Goal: Task Accomplishment & Management: Complete application form

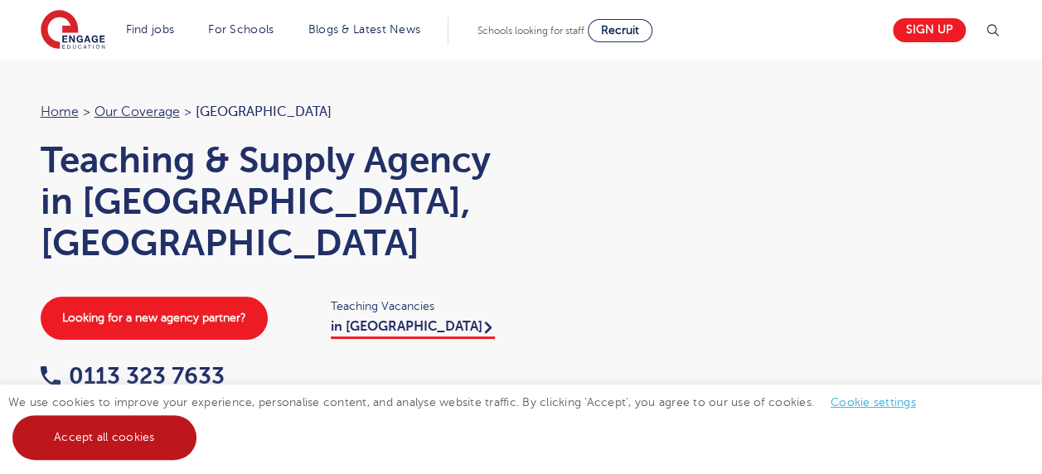
click at [152, 430] on link "Accept all cookies" at bounding box center [104, 437] width 184 height 45
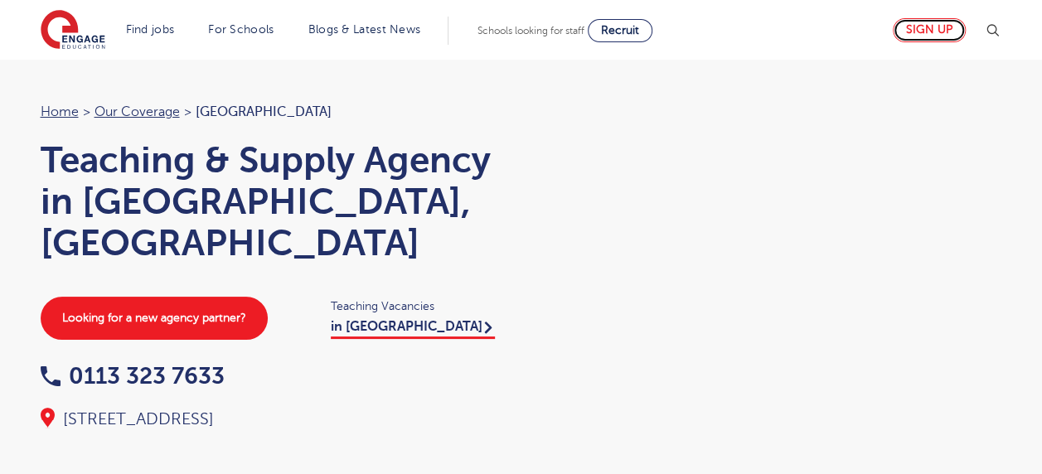
click at [945, 27] on link "Sign up" at bounding box center [929, 30] width 73 height 24
click at [925, 24] on link "Sign up" at bounding box center [929, 30] width 73 height 24
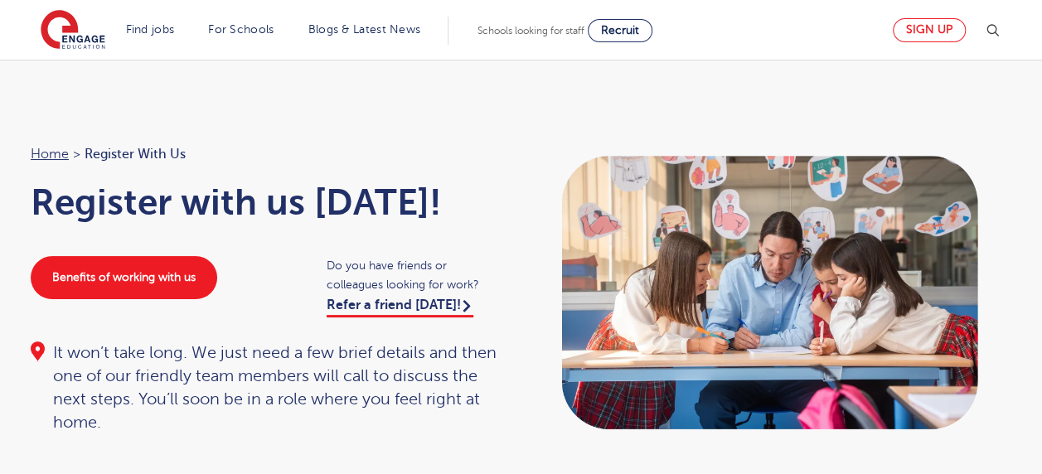
click at [925, 23] on link "Sign up" at bounding box center [929, 30] width 73 height 24
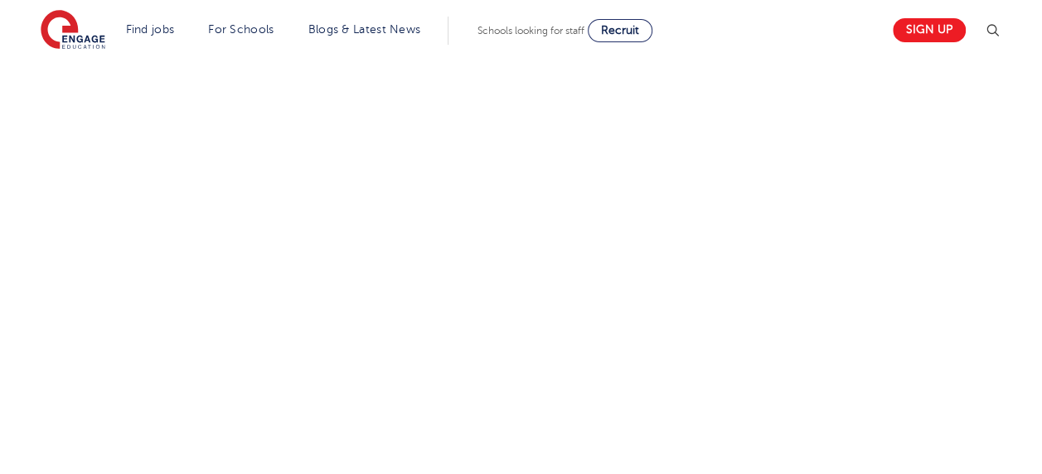
scroll to position [463, 0]
